Goal: Check status

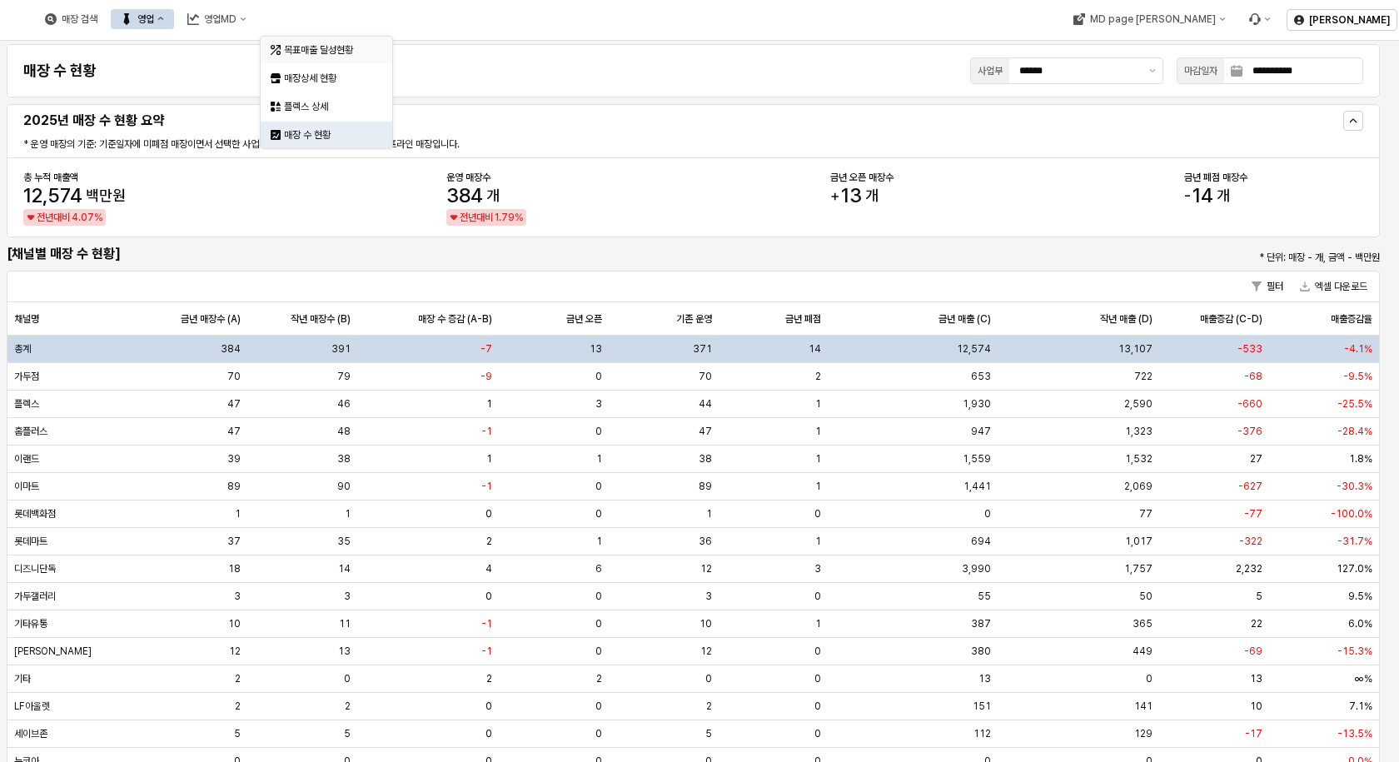
click at [306, 50] on div "목표매출 달성현황" at bounding box center [328, 49] width 88 height 13
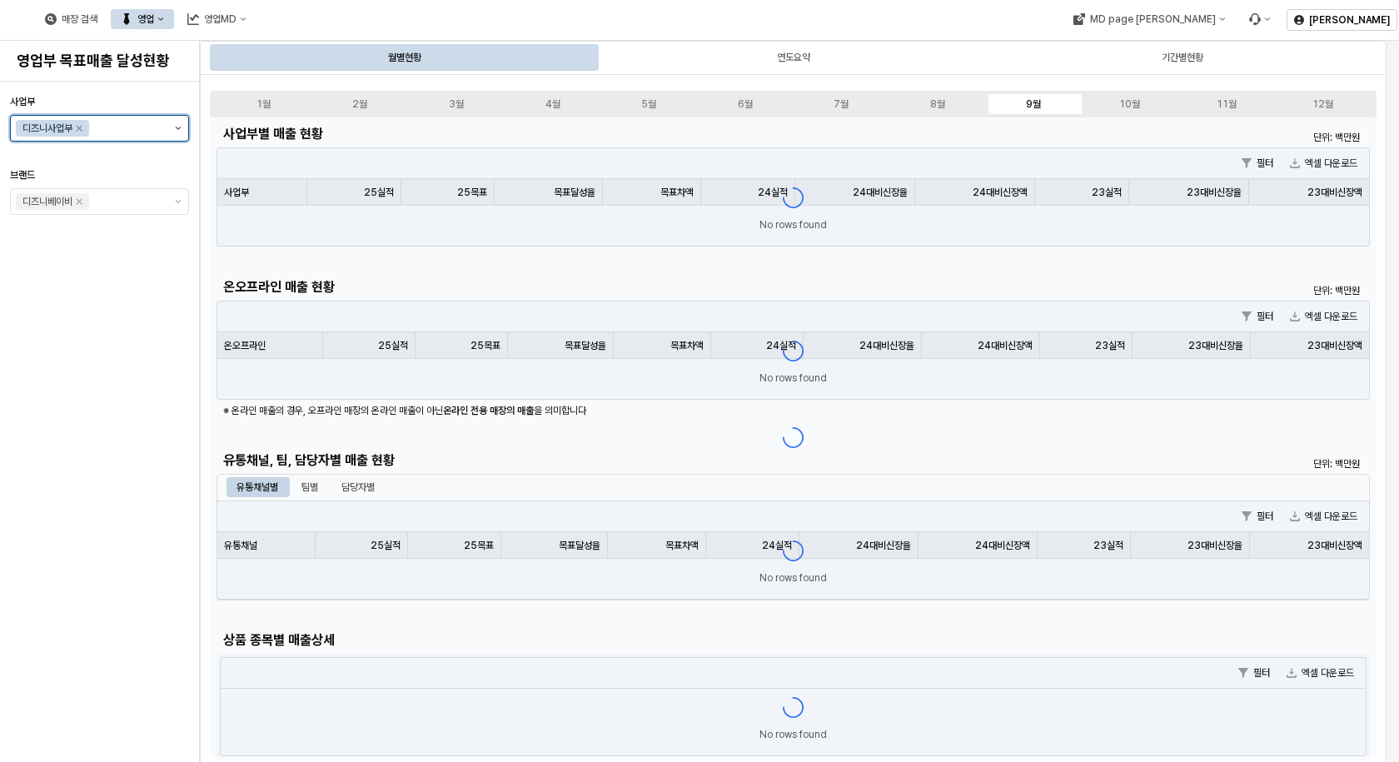
click at [178, 133] on button "제안 사항 표시" at bounding box center [178, 128] width 20 height 25
click at [113, 162] on div "아가방사업부" at bounding box center [102, 162] width 131 height 13
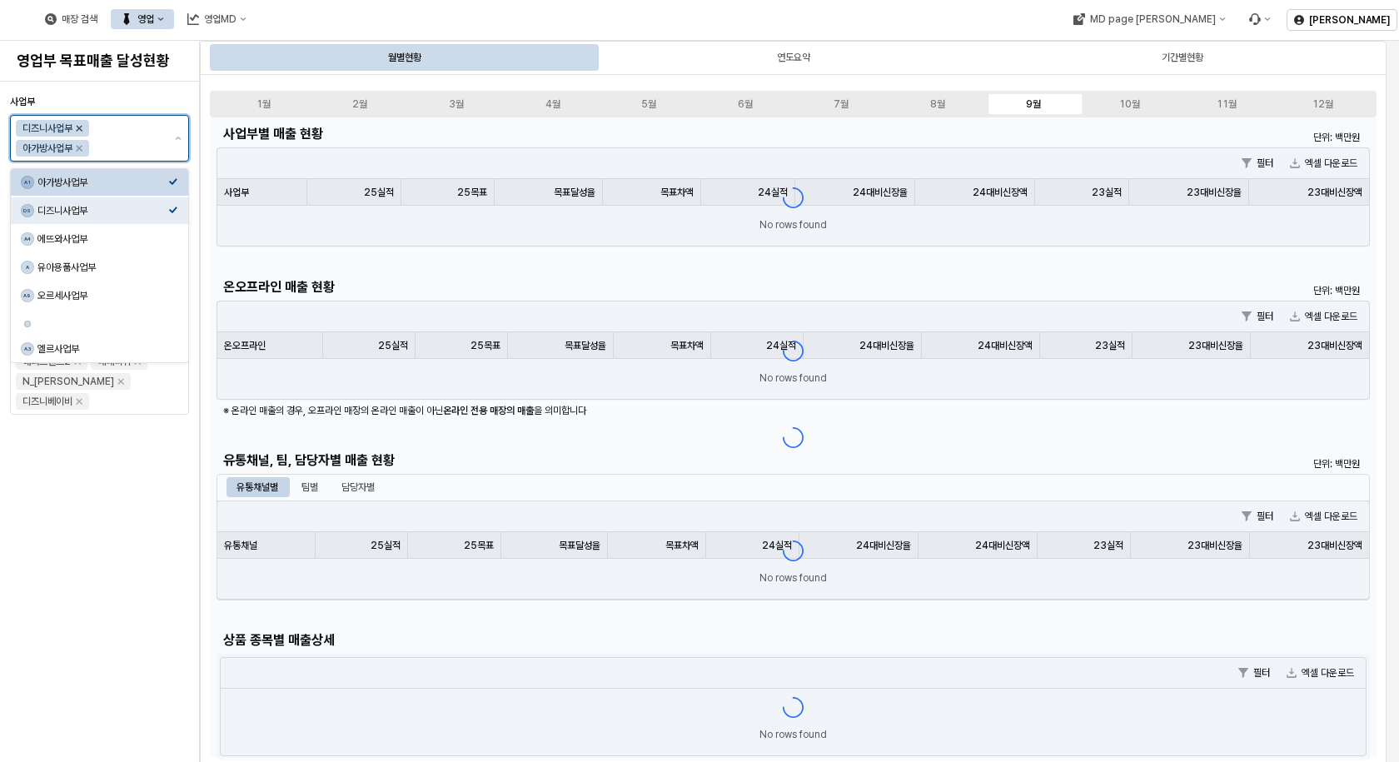
click at [81, 127] on icon "Remove 디즈니사업부" at bounding box center [78, 128] width 13 height 13
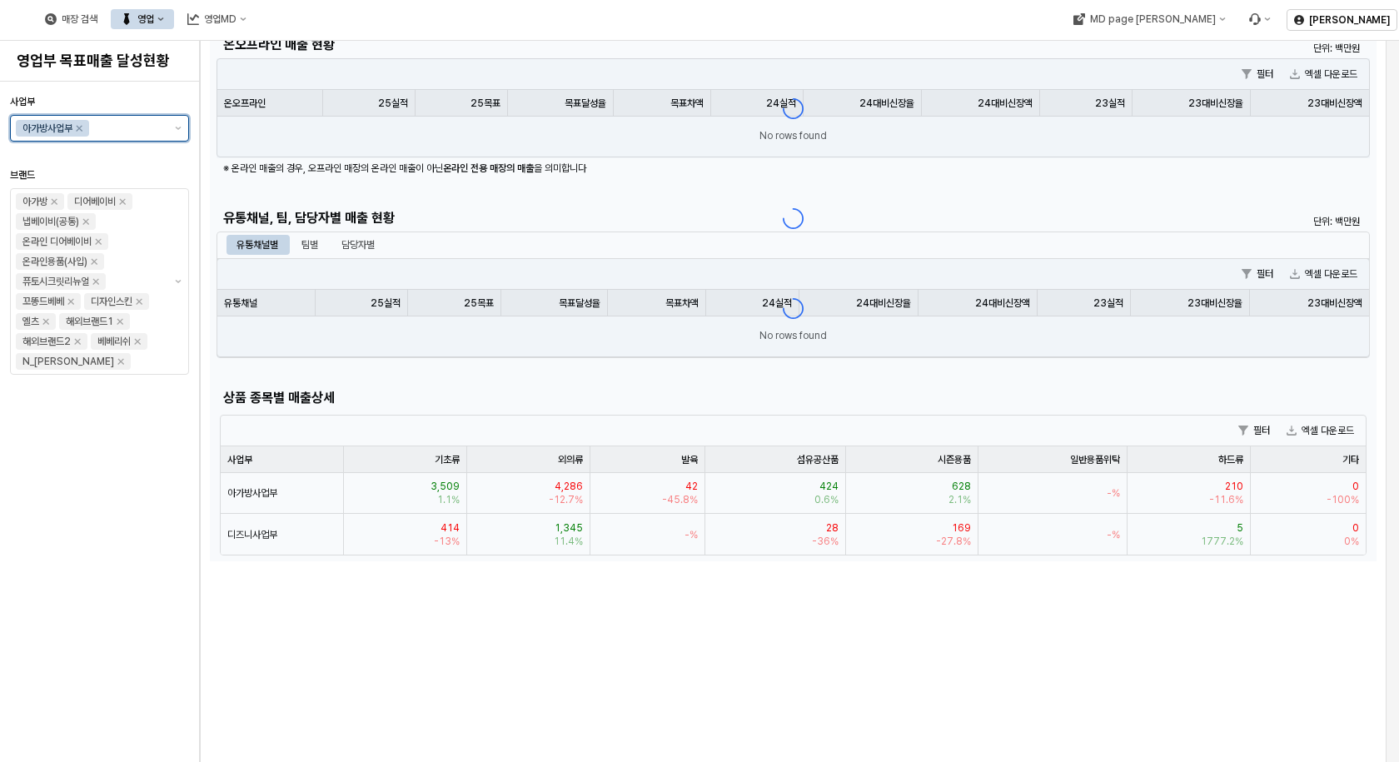
scroll to position [250, 0]
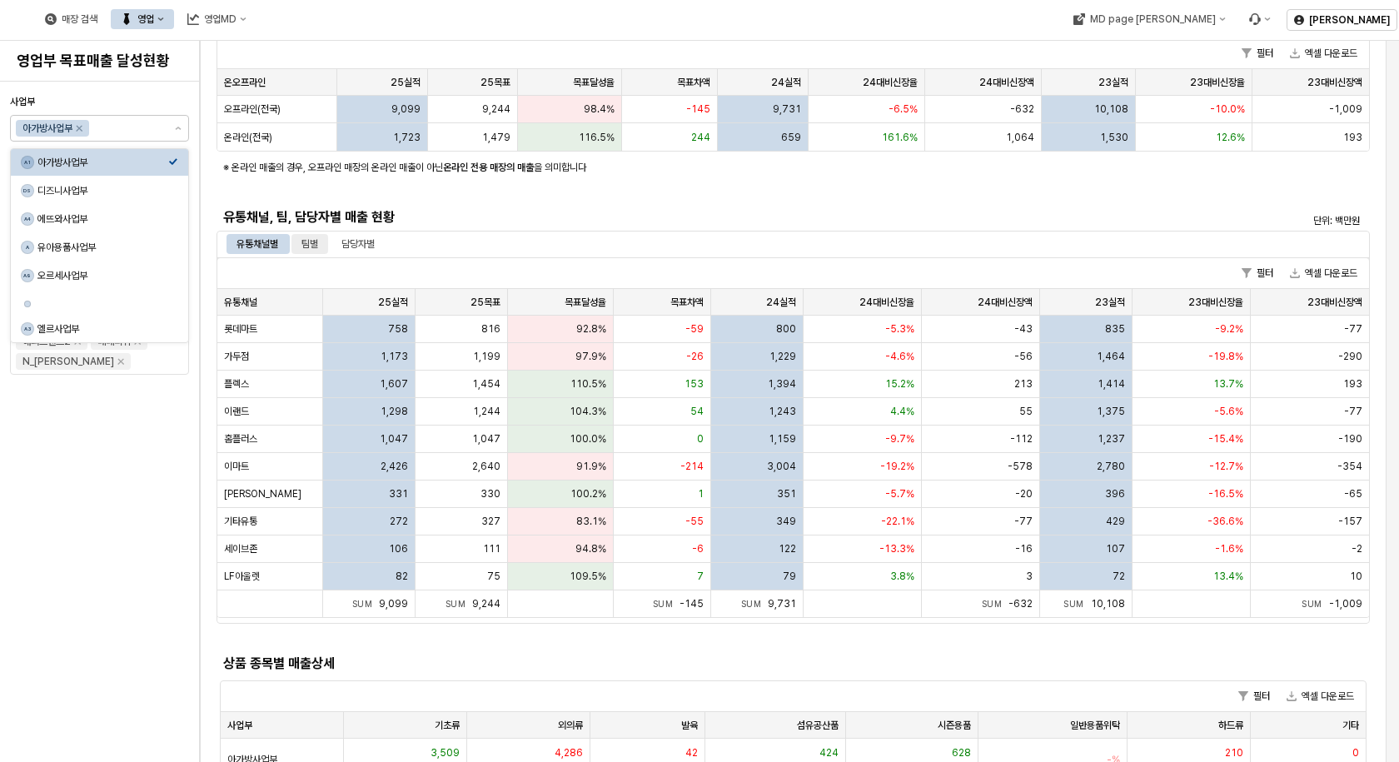
click at [313, 242] on div "팀별" at bounding box center [309, 244] width 17 height 20
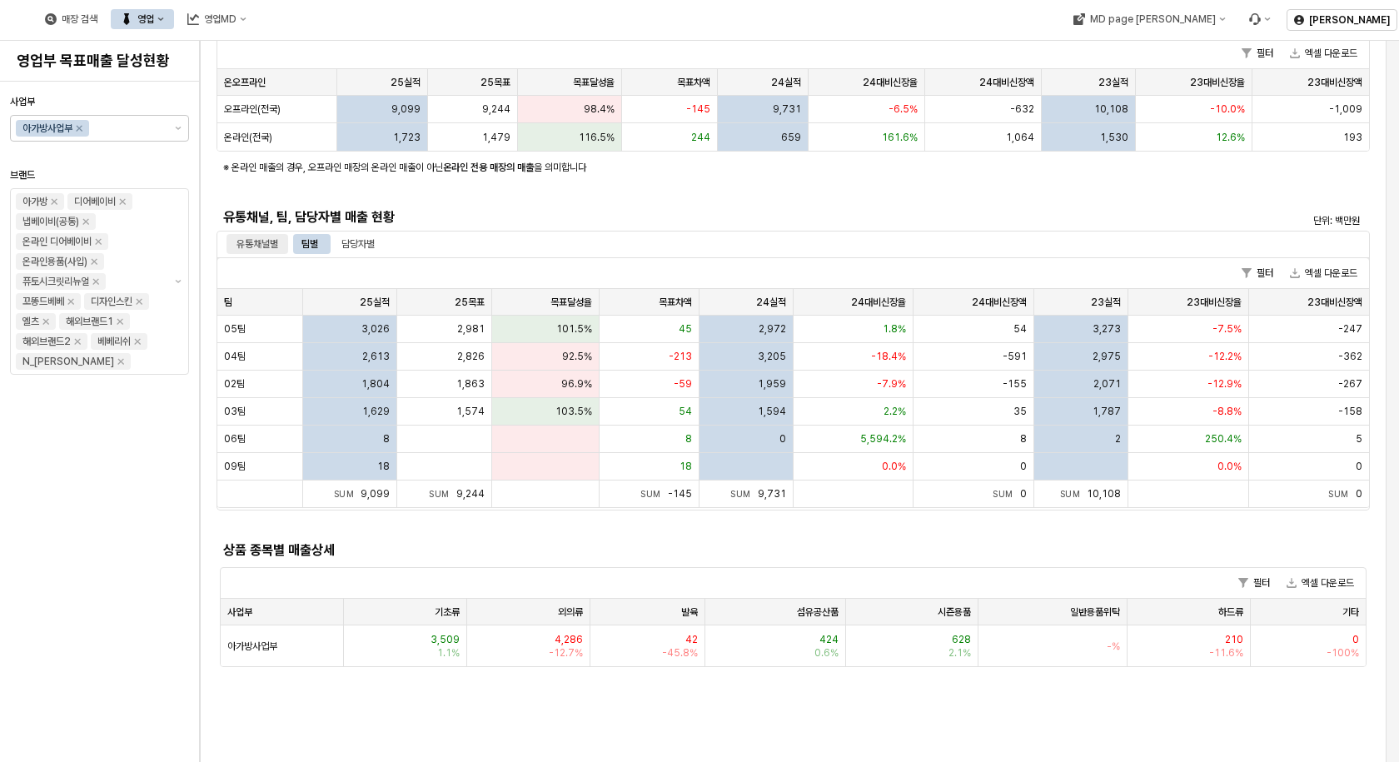
click at [261, 234] on div "유통채널별" at bounding box center [257, 244] width 42 height 20
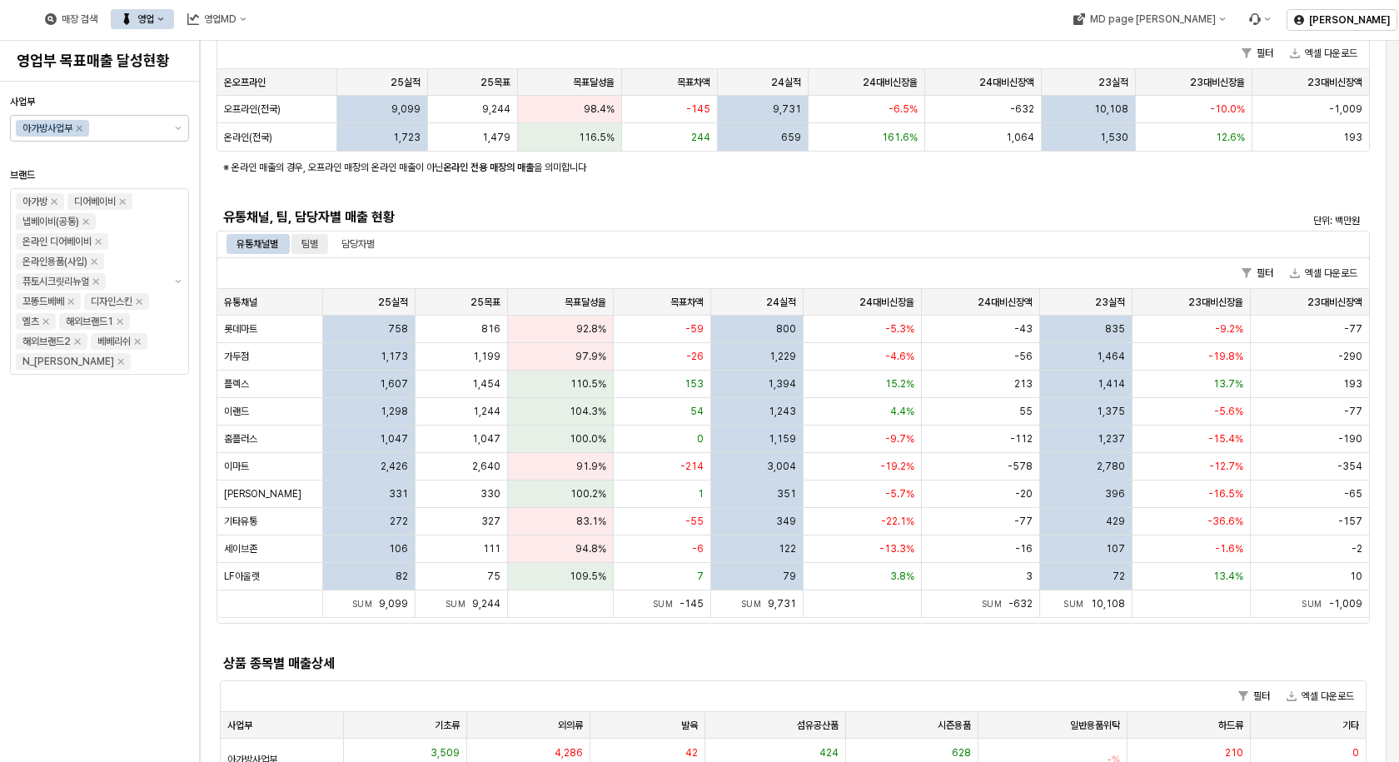
click at [306, 240] on div "팀별" at bounding box center [309, 244] width 17 height 20
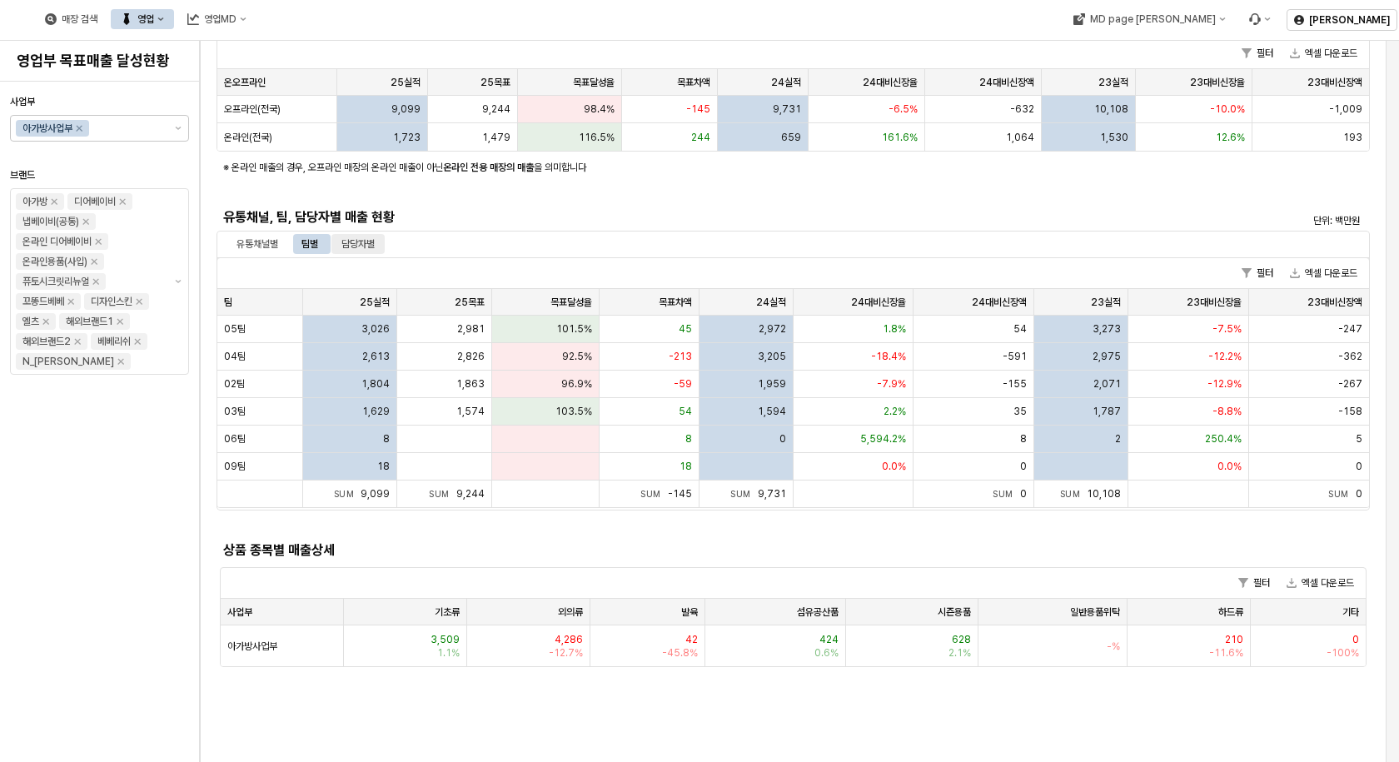
click at [358, 248] on div "담당자별" at bounding box center [357, 244] width 33 height 20
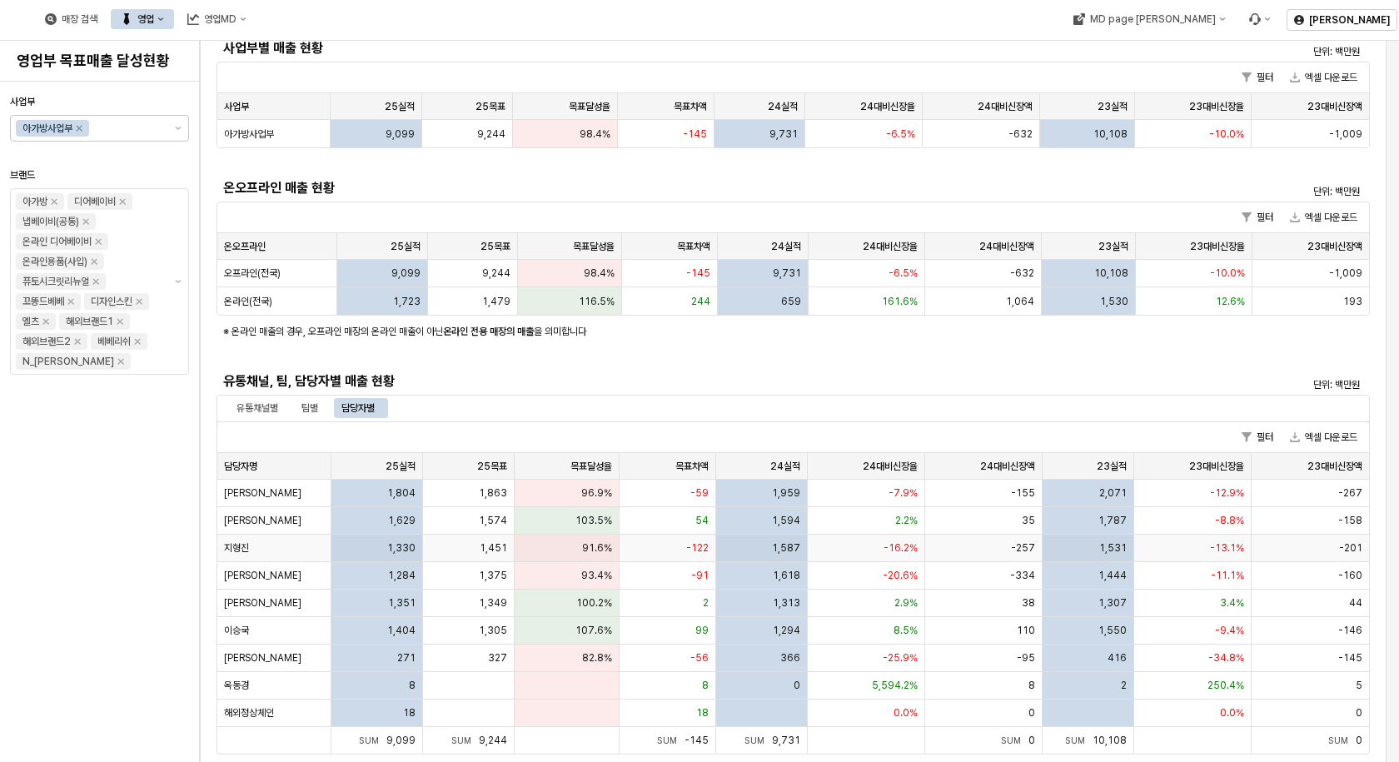
scroll to position [0, 0]
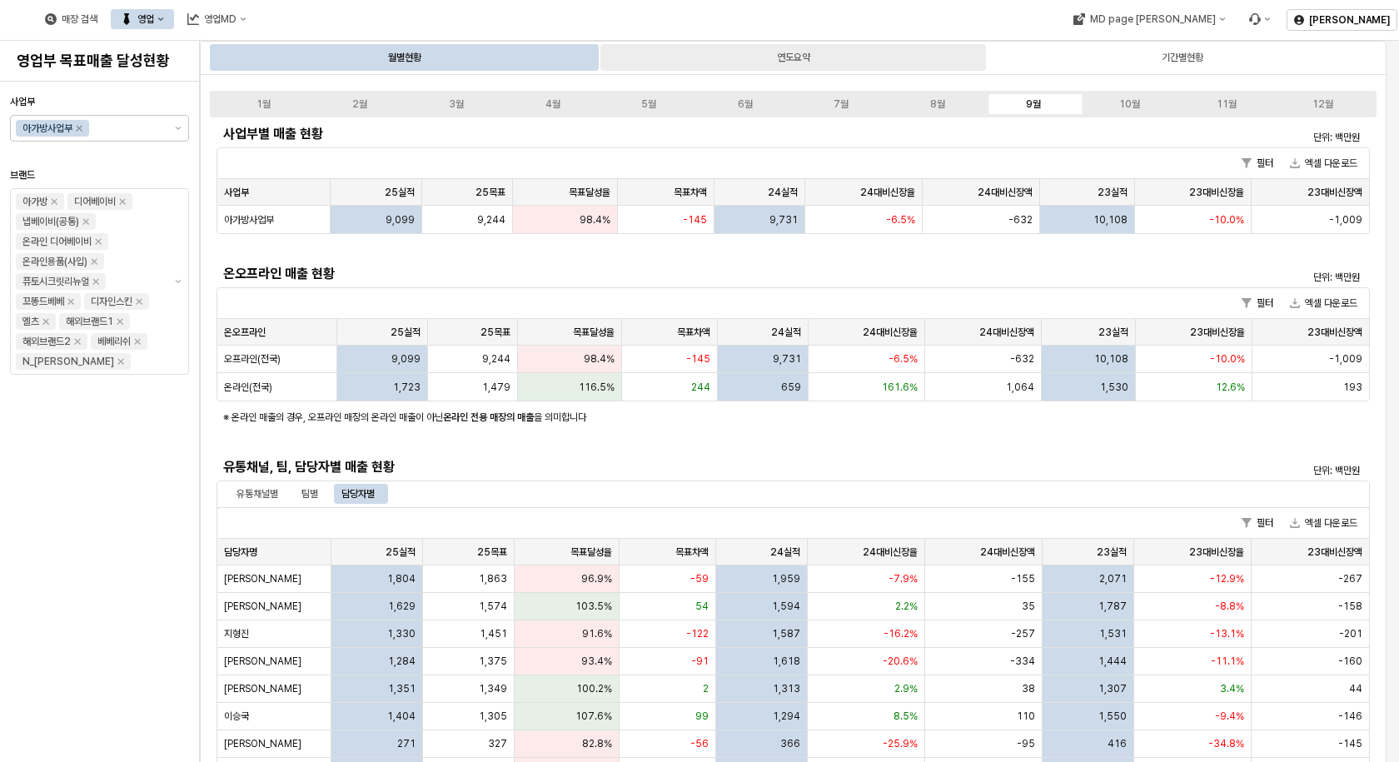
click at [775, 63] on div "연도요약" at bounding box center [792, 57] width 385 height 27
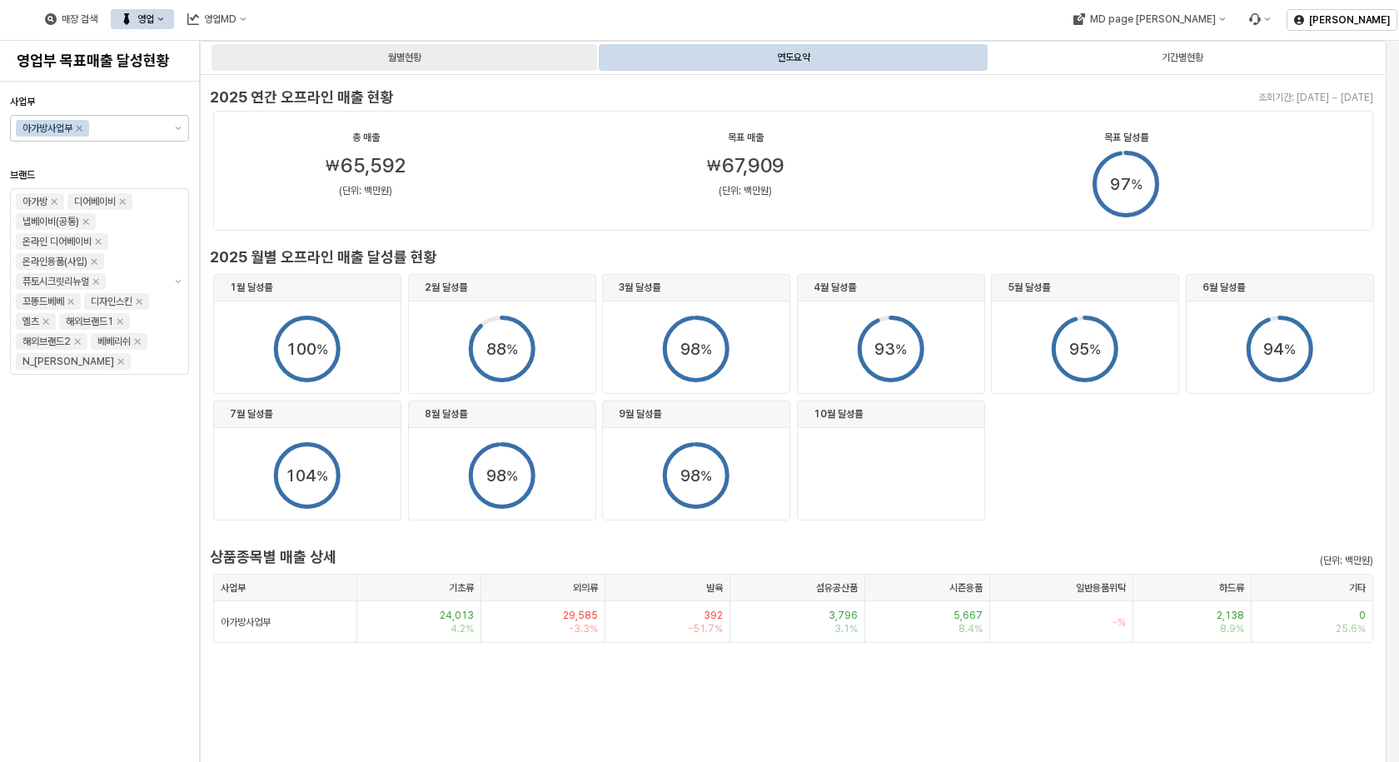
click at [409, 57] on div "월별현황" at bounding box center [404, 57] width 33 height 20
